Goal: Transaction & Acquisition: Purchase product/service

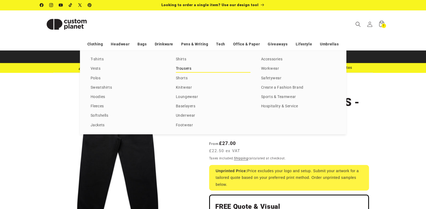
click at [185, 69] on link "Trousers" at bounding box center [213, 68] width 75 height 7
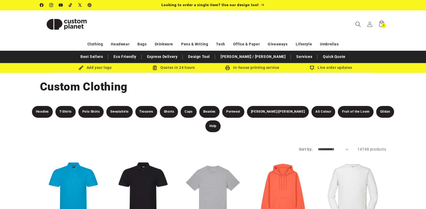
click at [361, 22] on span "Search" at bounding box center [358, 24] width 12 height 12
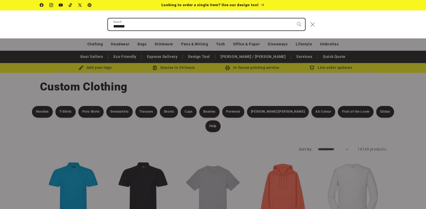
type input "*******"
click at [293, 18] on button "Search" at bounding box center [299, 24] width 12 height 12
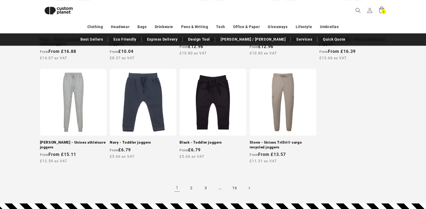
scroll to position [476, 0]
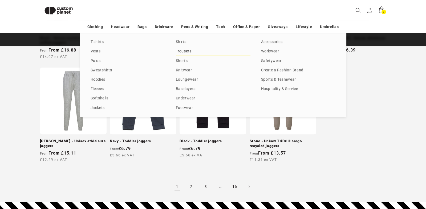
click at [185, 51] on link "Trousers" at bounding box center [213, 51] width 75 height 7
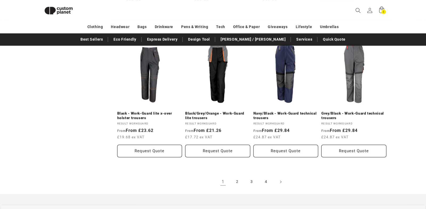
scroll to position [592, 0]
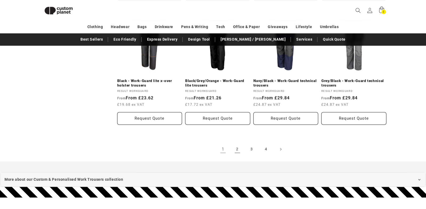
click at [236, 143] on link "2" at bounding box center [238, 149] width 12 height 12
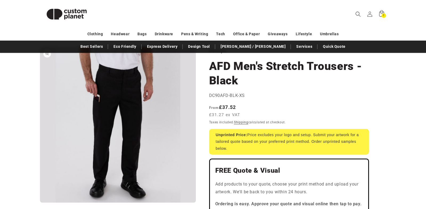
scroll to position [37, 0]
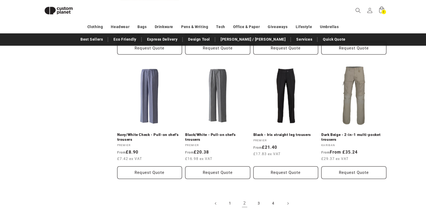
scroll to position [543, 0]
click at [354, 11] on span "Search" at bounding box center [358, 11] width 12 height 12
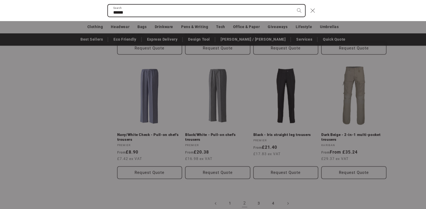
type input "******"
click at [293, 5] on button "Search" at bounding box center [299, 11] width 12 height 12
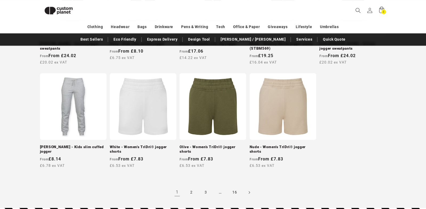
scroll to position [470, 0]
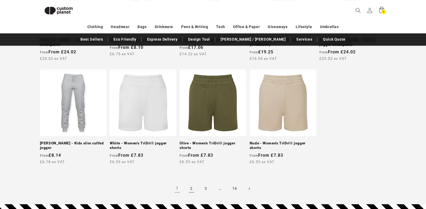
click at [192, 186] on link "2" at bounding box center [192, 189] width 12 height 12
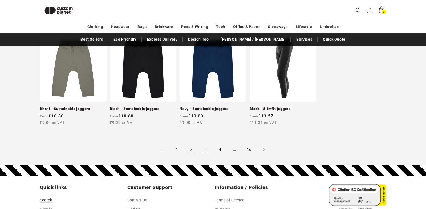
click at [208, 145] on link "3" at bounding box center [206, 149] width 12 height 12
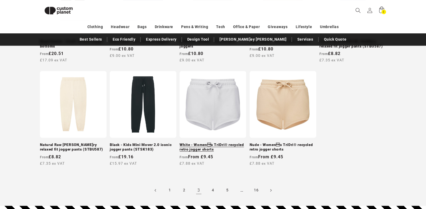
scroll to position [499, 0]
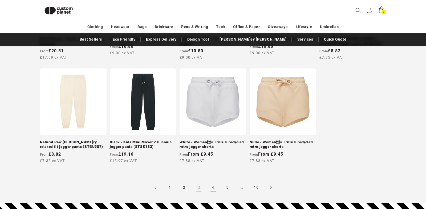
click at [212, 182] on link "4" at bounding box center [213, 188] width 12 height 12
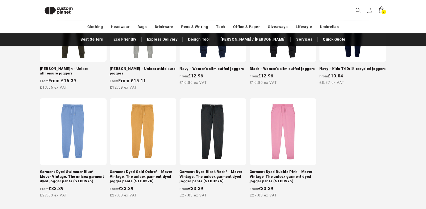
scroll to position [483, 0]
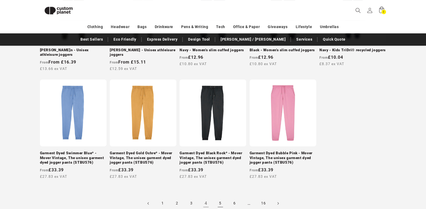
click at [221, 199] on link "5" at bounding box center [221, 203] width 12 height 12
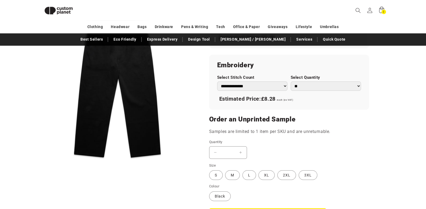
scroll to position [382, 0]
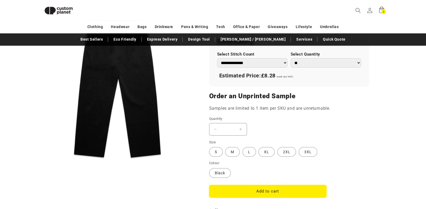
click at [258, 191] on button "Add to cart" at bounding box center [267, 191] width 117 height 13
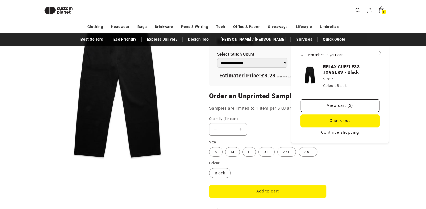
click at [332, 121] on button "Check out" at bounding box center [340, 120] width 79 height 13
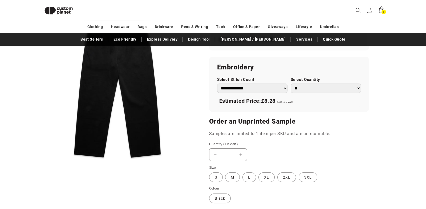
scroll to position [309, 0]
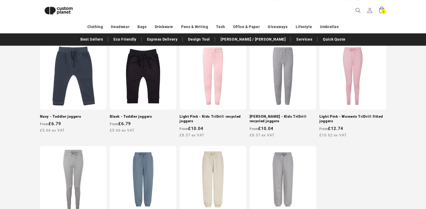
scroll to position [437, 0]
